Goal: Transaction & Acquisition: Download file/media

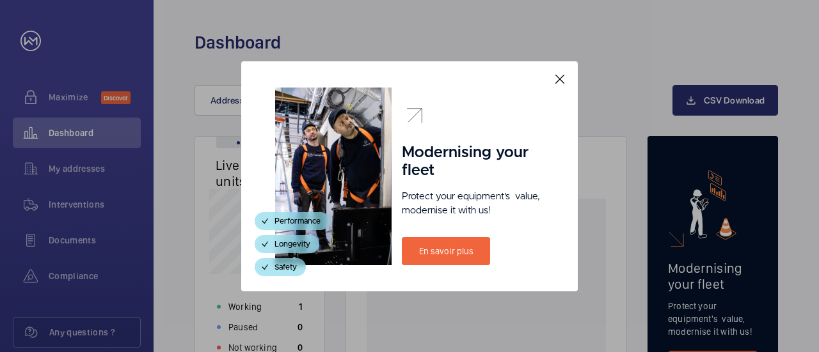
click at [559, 79] on mat-icon at bounding box center [559, 79] width 15 height 15
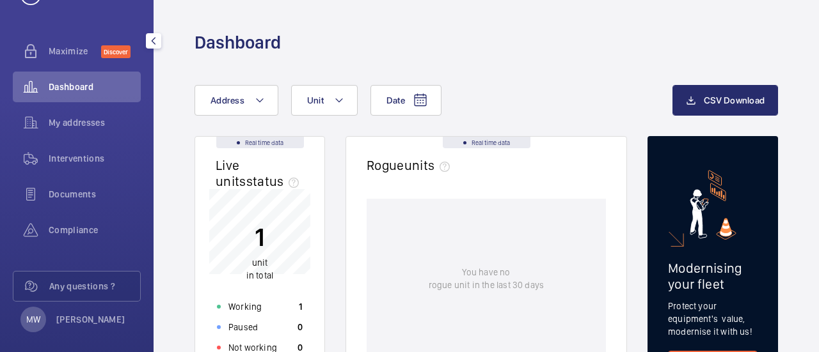
scroll to position [56, 0]
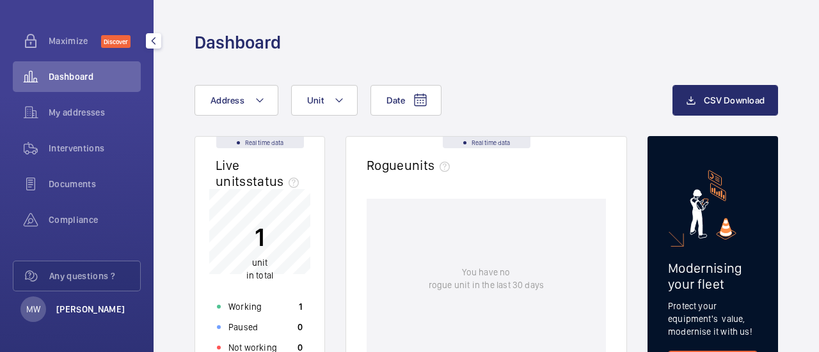
click at [59, 310] on p "[PERSON_NAME]" at bounding box center [90, 309] width 69 height 13
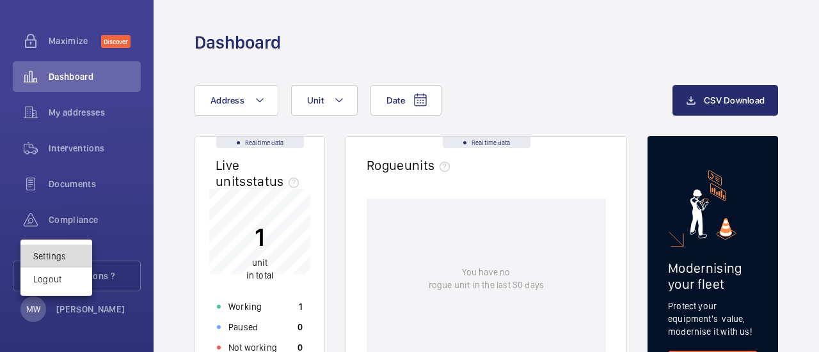
click at [43, 255] on link "Settings" at bounding box center [49, 256] width 33 height 10
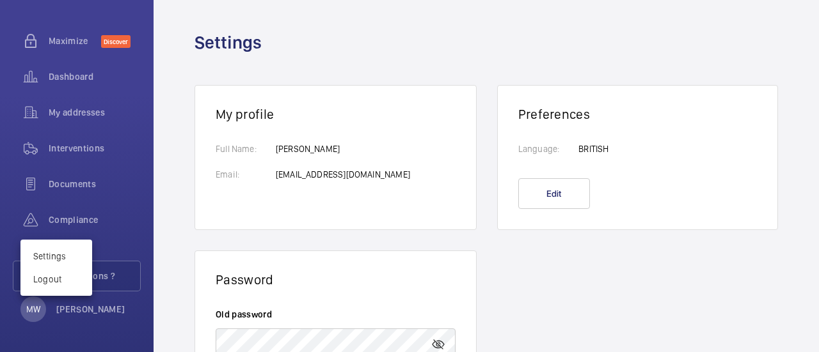
click at [367, 294] on div at bounding box center [409, 176] width 819 height 352
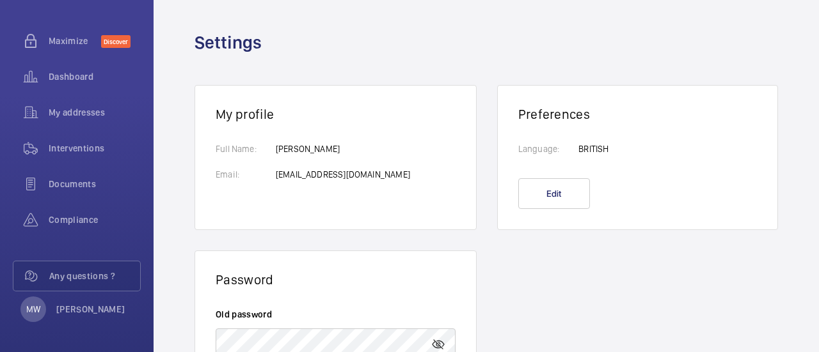
click at [587, 313] on wm-front-profile "My profile Full Name: Email: [PERSON_NAME] [EMAIL_ADDRESS][DOMAIN_NAME] Prefere…" at bounding box center [485, 356] width 665 height 604
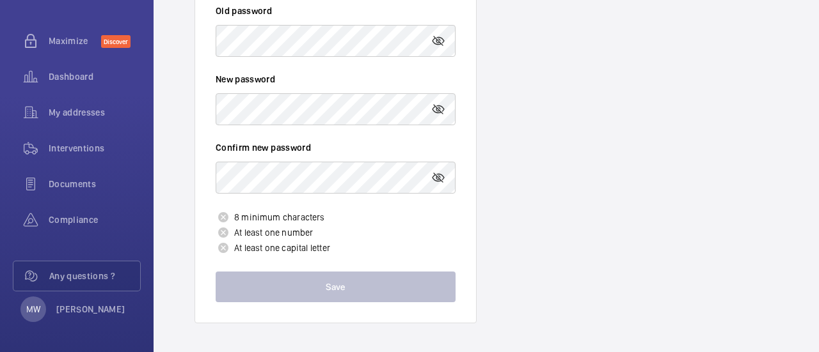
scroll to position [305, 0]
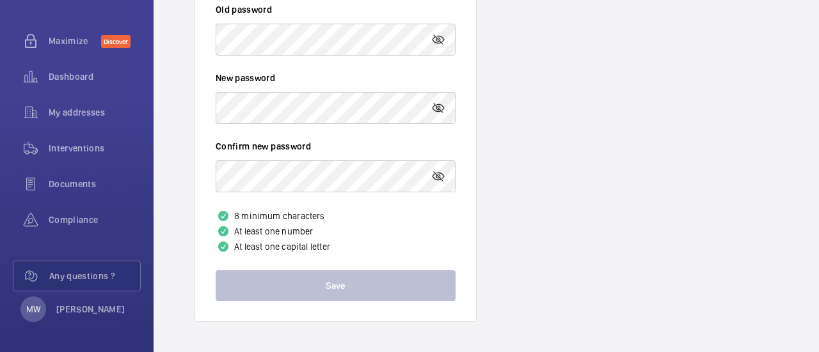
click at [672, 209] on wm-front-profile "My profile Full Name: Email: [PERSON_NAME] [EMAIL_ADDRESS][DOMAIN_NAME] Prefere…" at bounding box center [485, 51] width 665 height 604
click at [84, 306] on p "[PERSON_NAME]" at bounding box center [90, 309] width 69 height 13
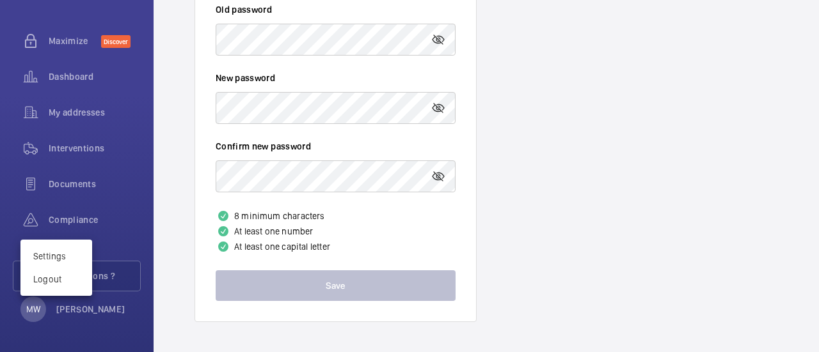
click at [64, 180] on div at bounding box center [409, 176] width 819 height 352
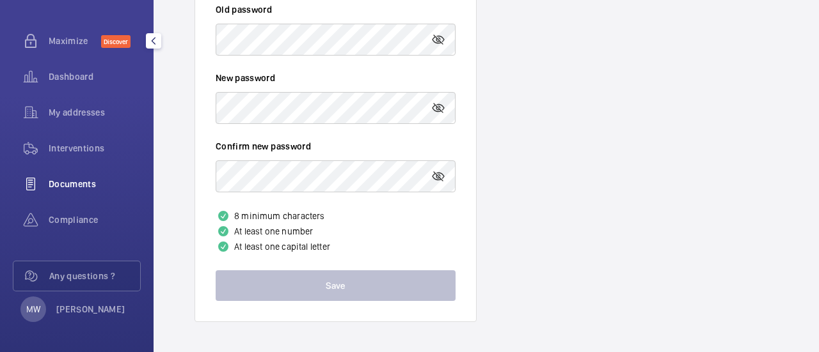
click at [64, 185] on span "Documents" at bounding box center [95, 184] width 92 height 13
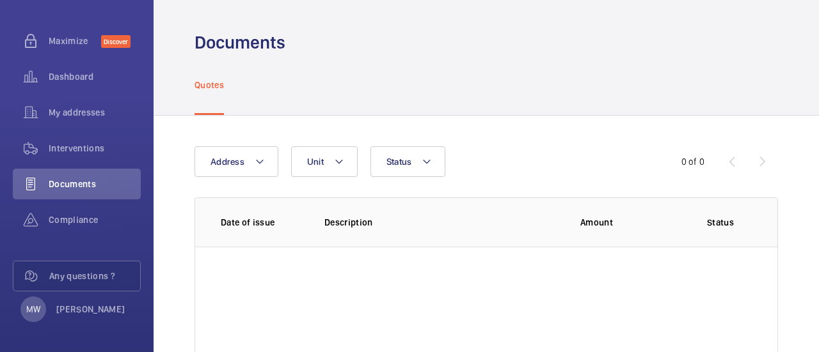
drag, startPoint x: 811, startPoint y: 47, endPoint x: 814, endPoint y: 118, distance: 71.7
click at [814, 118] on div "Documents Quotes Address Unit Status 0 of 0 Date of issue Description Amount St…" at bounding box center [485, 176] width 665 height 352
click at [62, 216] on span "Compliance" at bounding box center [95, 220] width 92 height 13
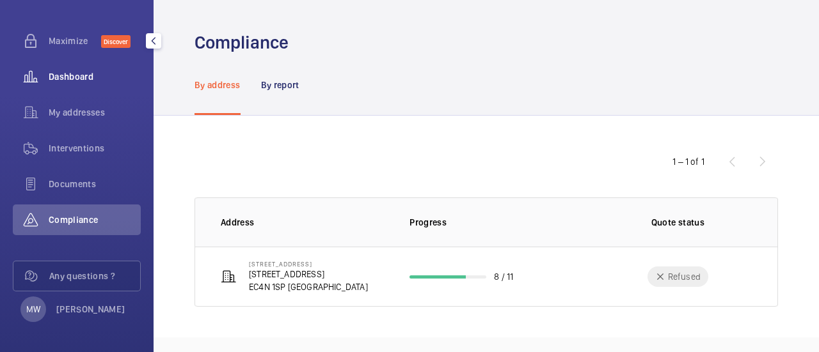
click at [68, 74] on span "Dashboard" at bounding box center [95, 76] width 92 height 13
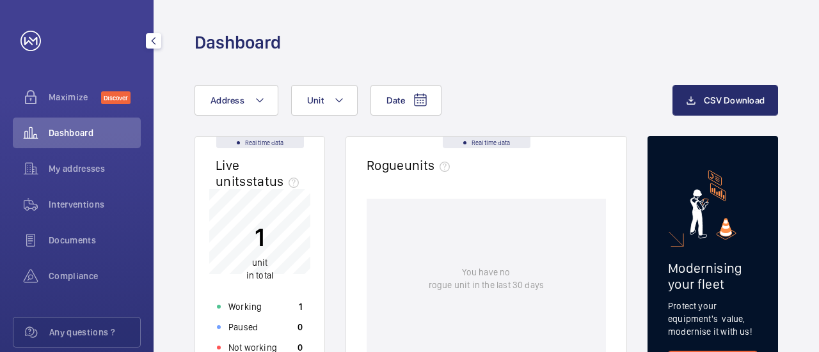
scroll to position [56, 0]
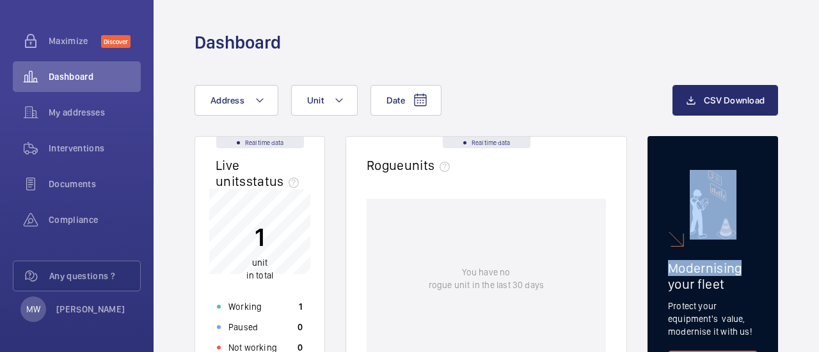
drag, startPoint x: 814, startPoint y: 157, endPoint x: 816, endPoint y: 264, distance: 107.5
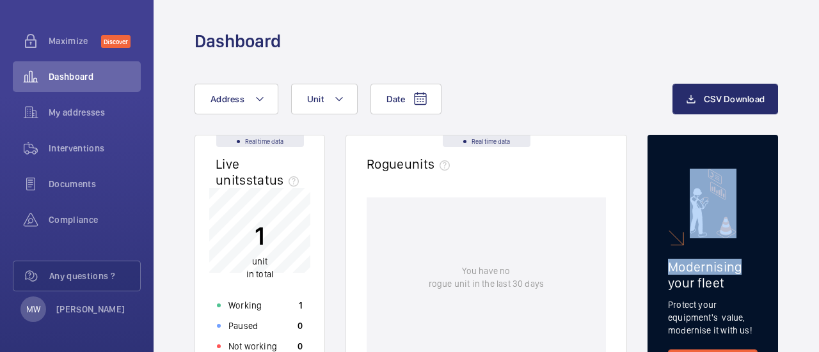
scroll to position [0, 0]
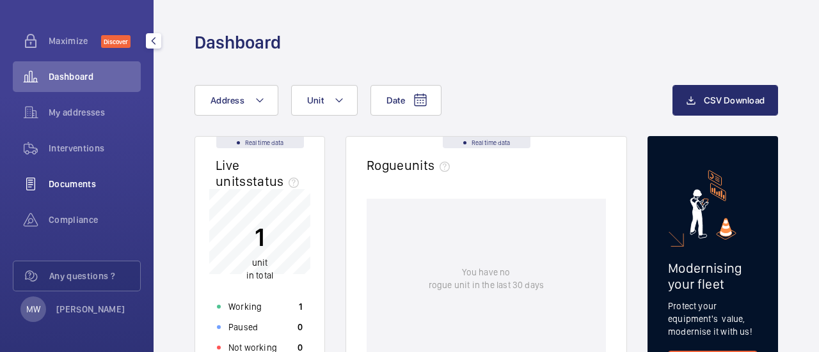
click at [65, 179] on span "Documents" at bounding box center [95, 184] width 92 height 13
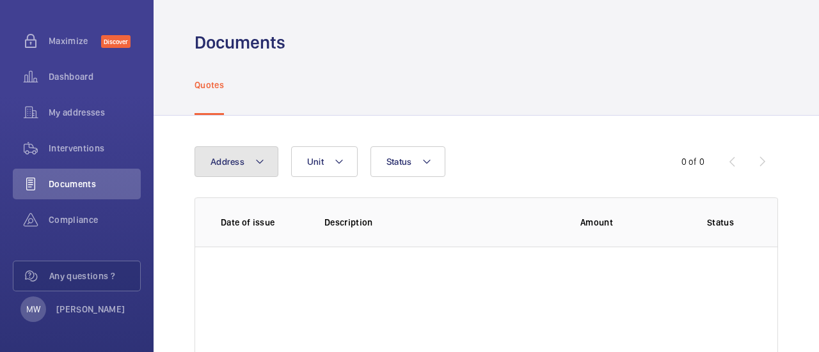
click at [258, 160] on mat-icon at bounding box center [260, 161] width 10 height 15
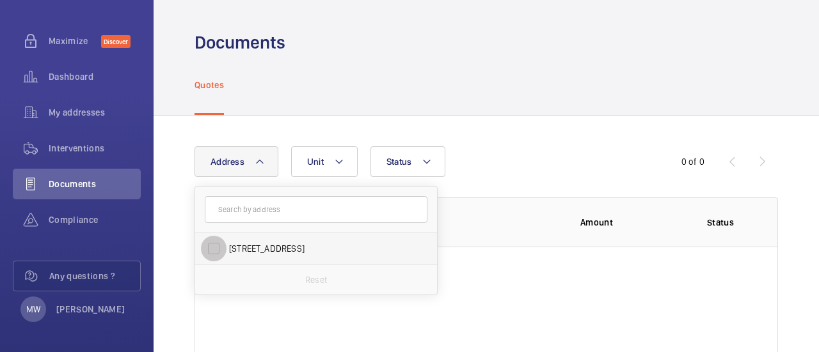
click at [212, 248] on input "[STREET_ADDRESS]" at bounding box center [214, 249] width 26 height 26
checkbox input "true"
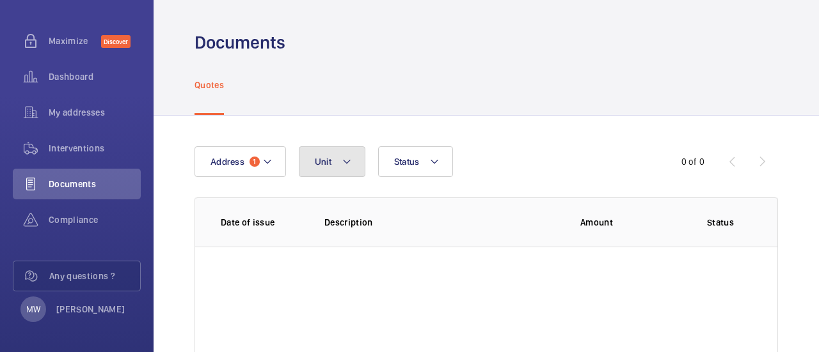
click at [348, 161] on mat-icon at bounding box center [347, 161] width 10 height 15
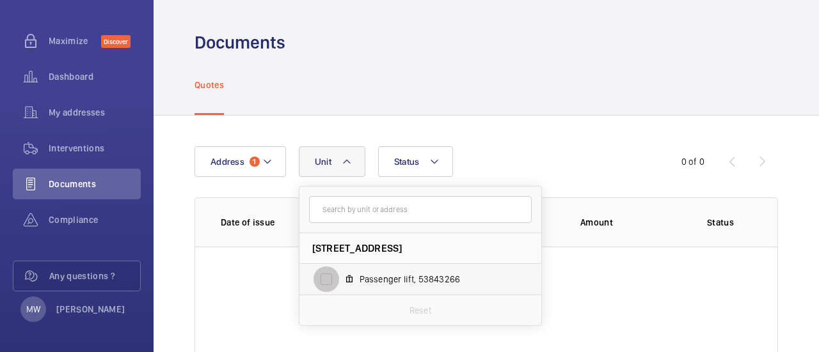
click at [322, 276] on input "Passenger lift, 53843266" at bounding box center [326, 280] width 26 height 26
checkbox input "true"
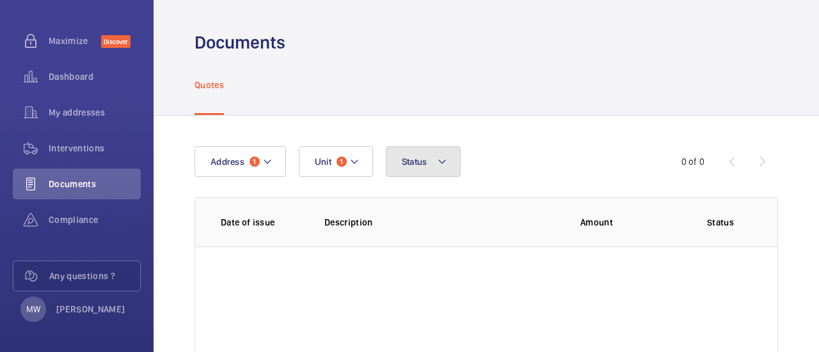
click at [440, 160] on mat-icon at bounding box center [442, 161] width 10 height 15
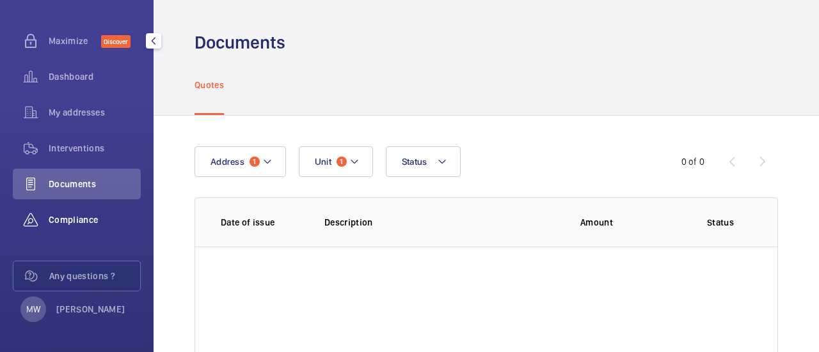
click at [75, 217] on span "Compliance" at bounding box center [95, 220] width 92 height 13
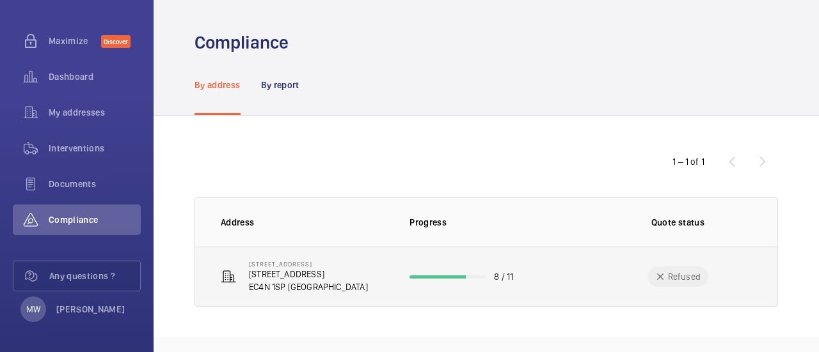
click at [272, 279] on p "[STREET_ADDRESS]" at bounding box center [308, 274] width 119 height 13
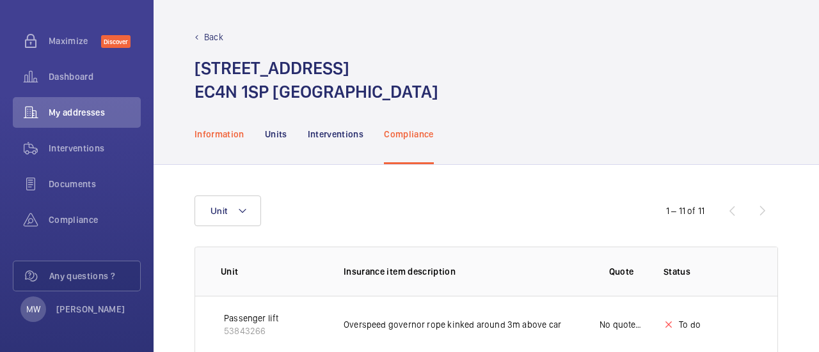
click at [208, 132] on p "Information" at bounding box center [219, 134] width 50 height 13
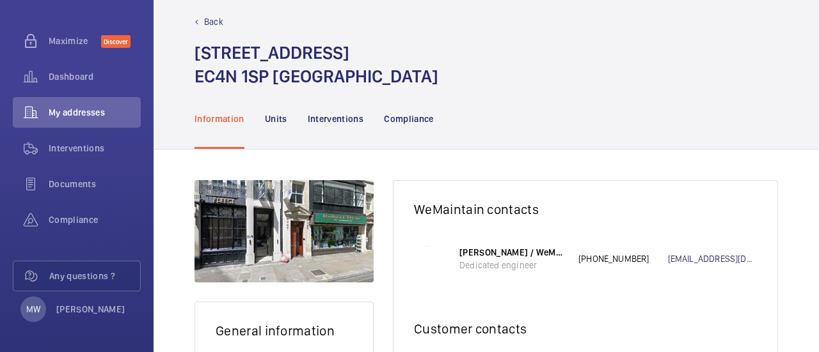
scroll to position [14, 0]
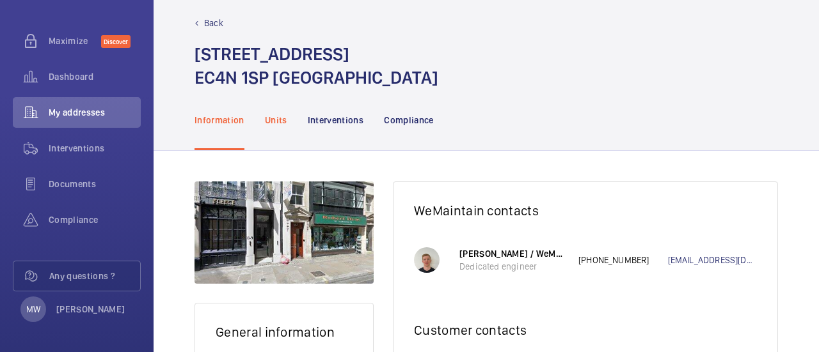
click at [271, 120] on p "Units" at bounding box center [276, 120] width 22 height 13
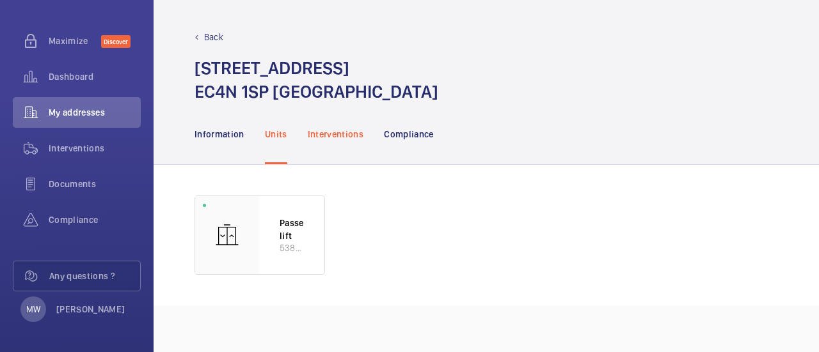
click at [338, 133] on p "Interventions" at bounding box center [336, 134] width 56 height 13
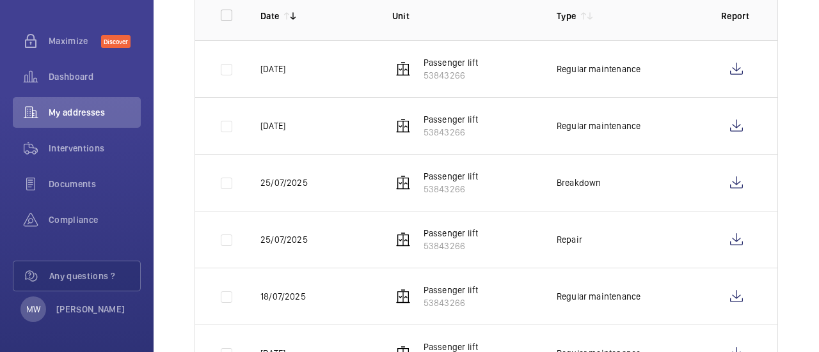
scroll to position [230, 0]
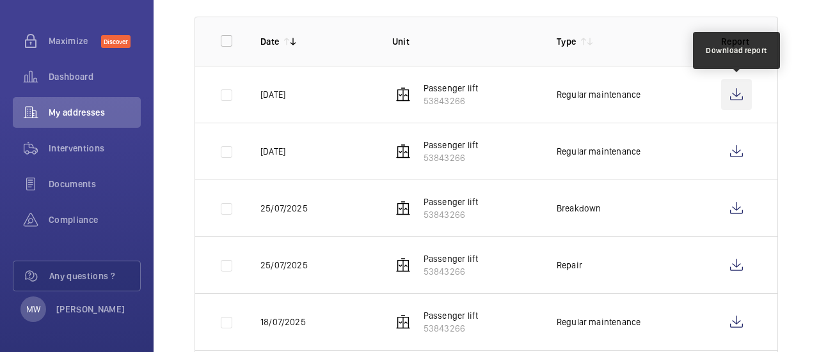
click at [739, 93] on wm-front-icon-button at bounding box center [736, 94] width 31 height 31
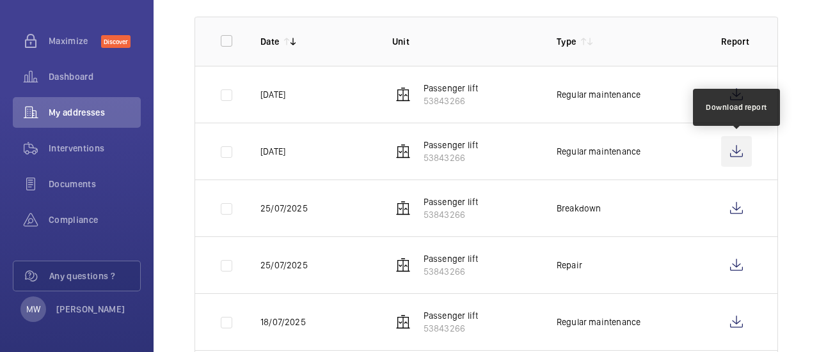
click at [735, 152] on wm-front-icon-button at bounding box center [736, 151] width 31 height 31
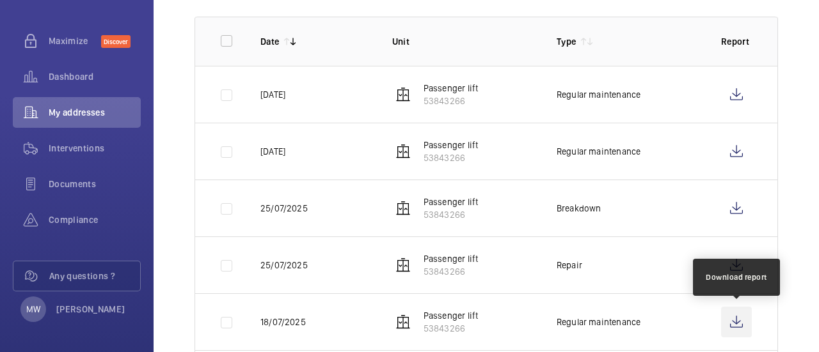
click at [735, 321] on wm-front-icon-button at bounding box center [736, 322] width 31 height 31
